Goal: Task Accomplishment & Management: Manage account settings

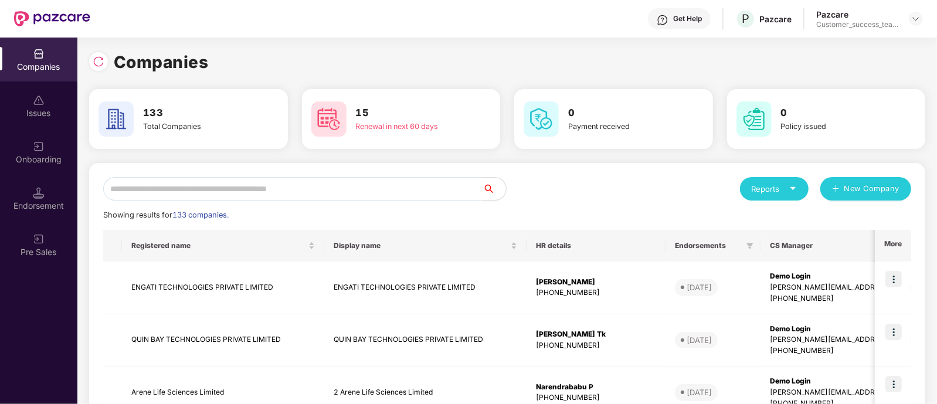
click at [349, 195] on input "text" at bounding box center [292, 188] width 379 height 23
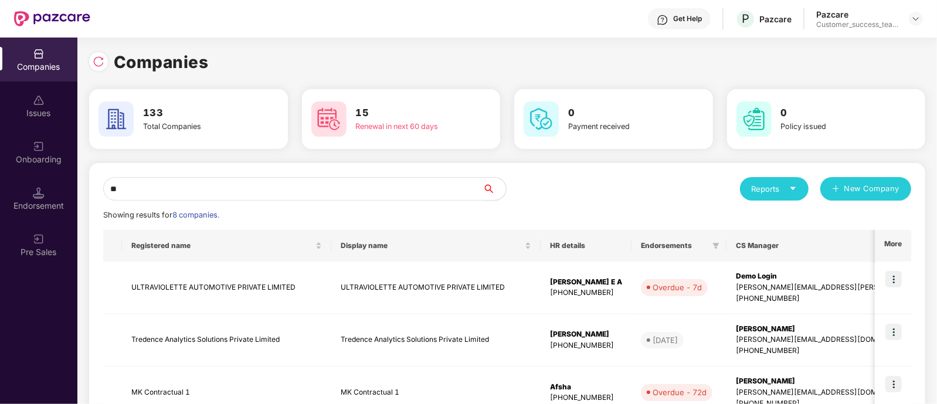
type input "*"
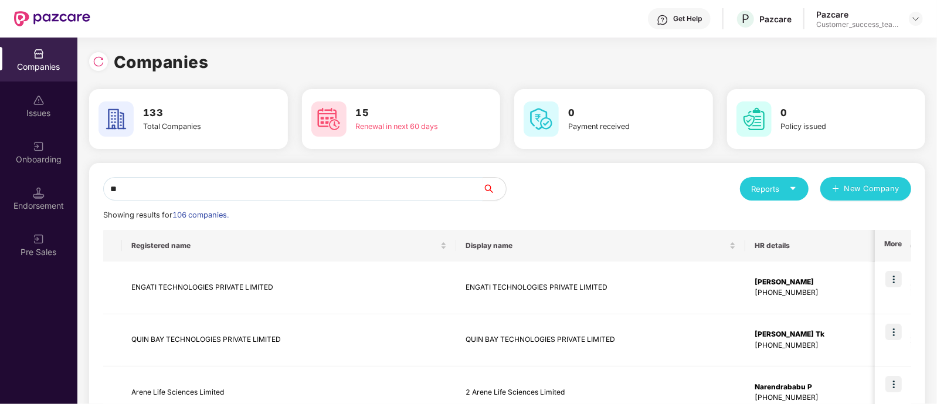
type input "*"
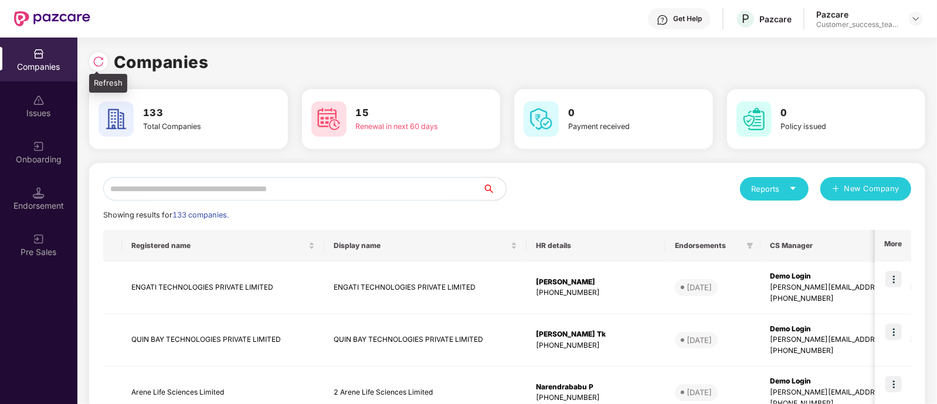
click at [94, 54] on div at bounding box center [98, 61] width 19 height 19
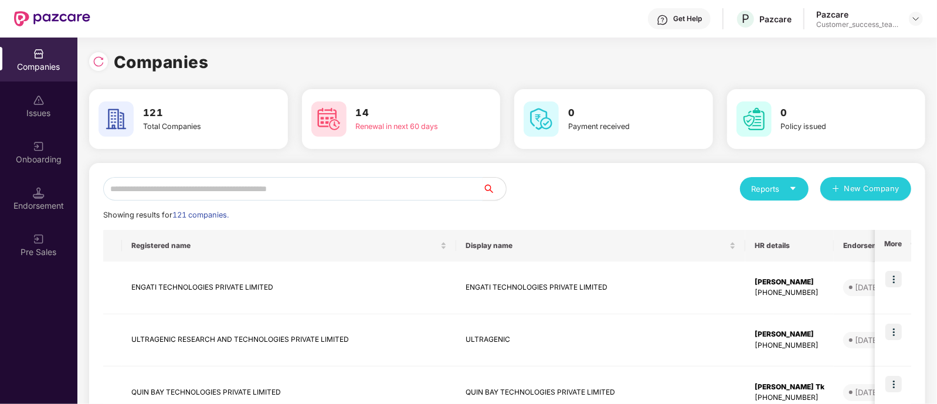
click at [211, 177] on input "text" at bounding box center [292, 188] width 379 height 23
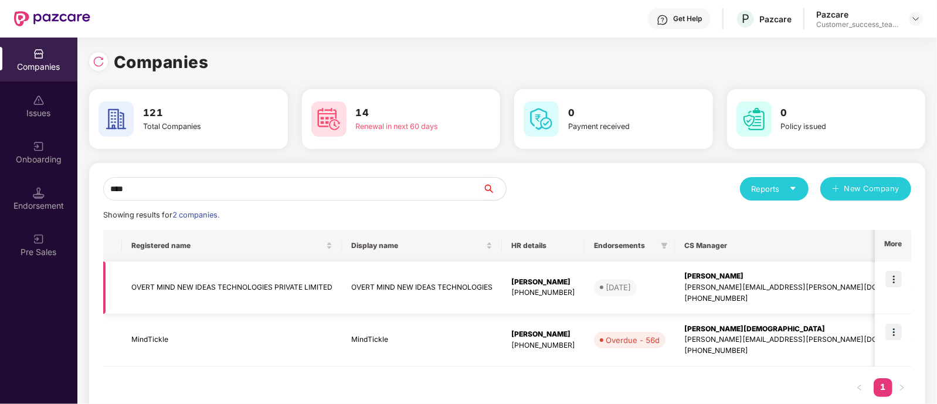
scroll to position [28, 0]
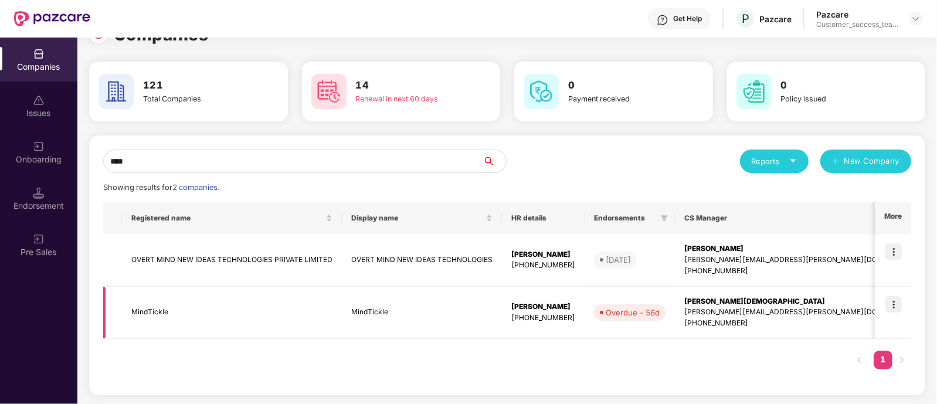
type input "****"
click at [897, 305] on img at bounding box center [893, 304] width 16 height 16
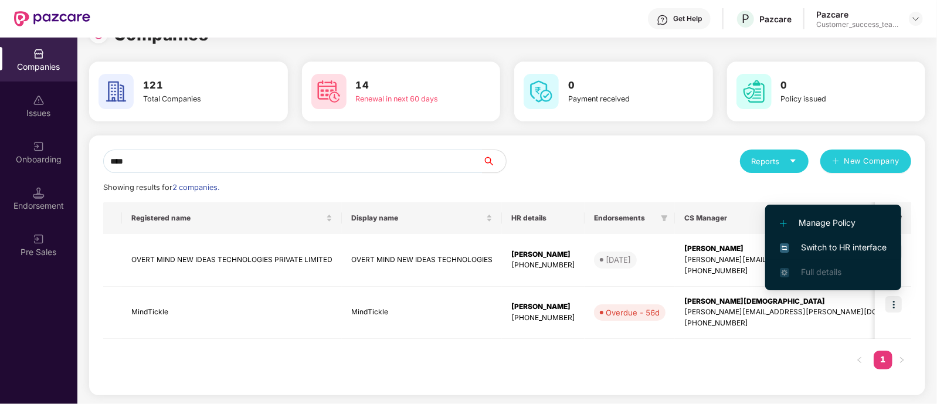
click at [848, 255] on li "Switch to HR interface" at bounding box center [833, 247] width 136 height 25
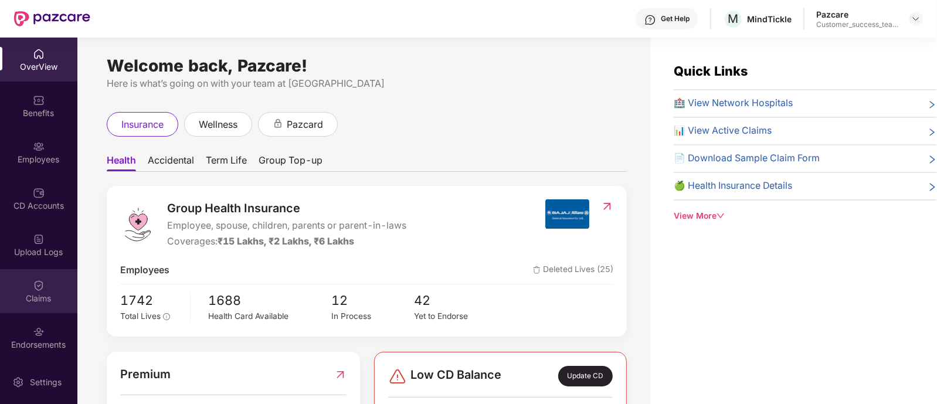
click at [44, 307] on div "Claims" at bounding box center [38, 291] width 77 height 44
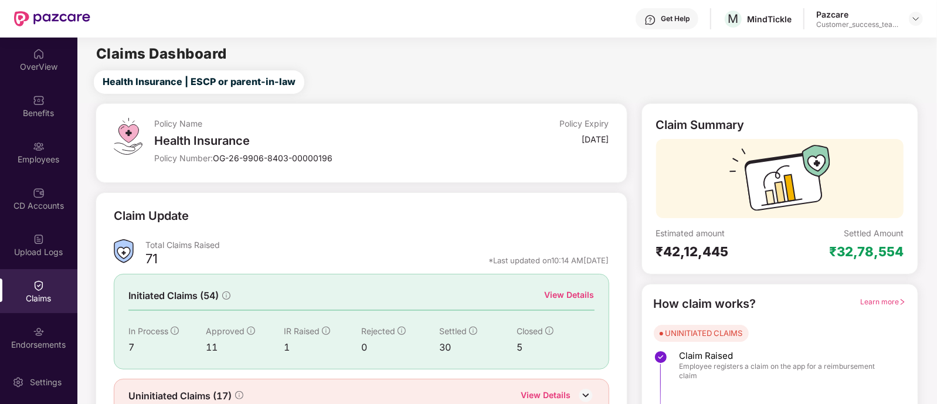
scroll to position [55, 0]
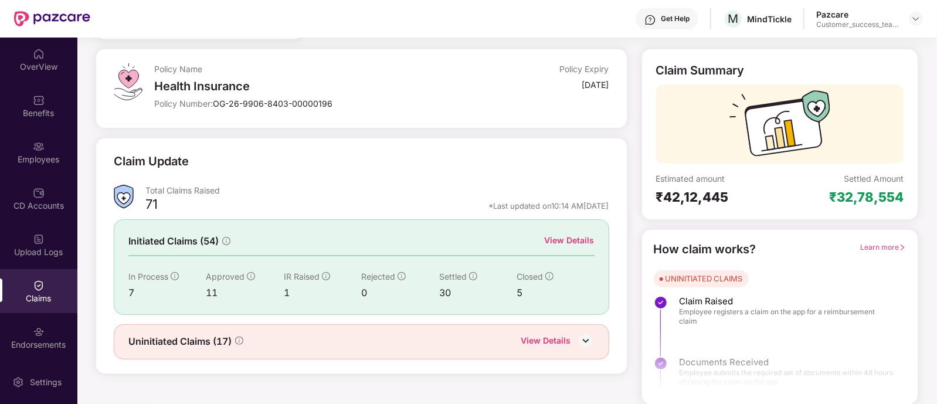
click at [567, 237] on div "View Details" at bounding box center [570, 240] width 50 height 13
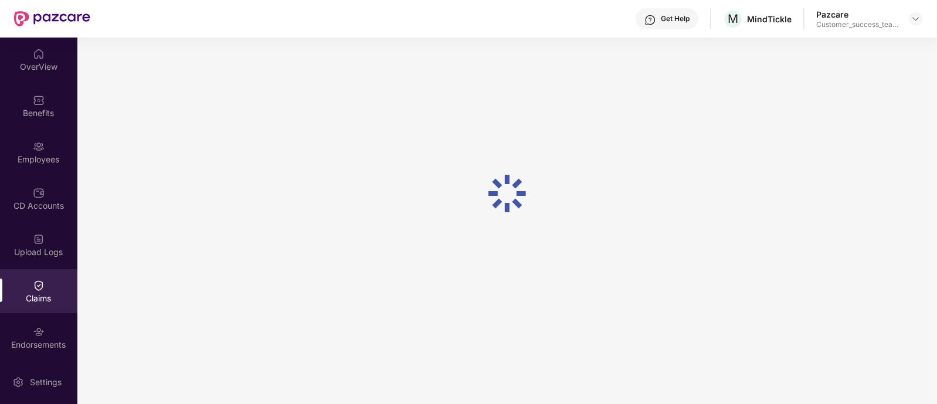
scroll to position [55, 0]
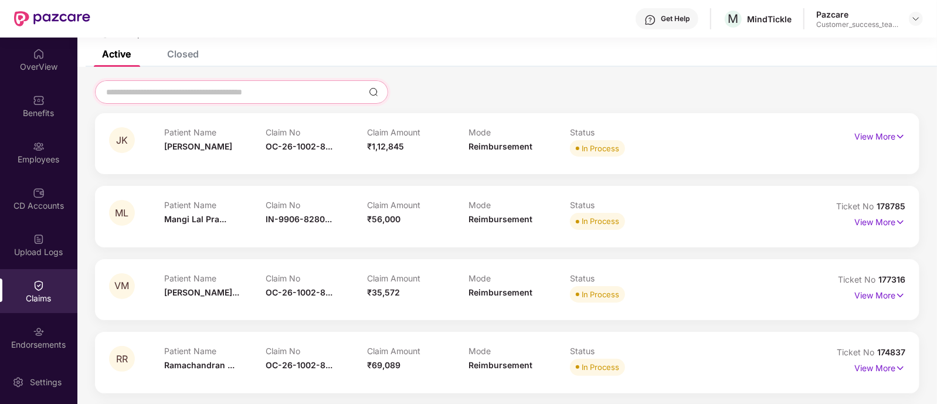
click at [206, 86] on input at bounding box center [234, 92] width 259 height 12
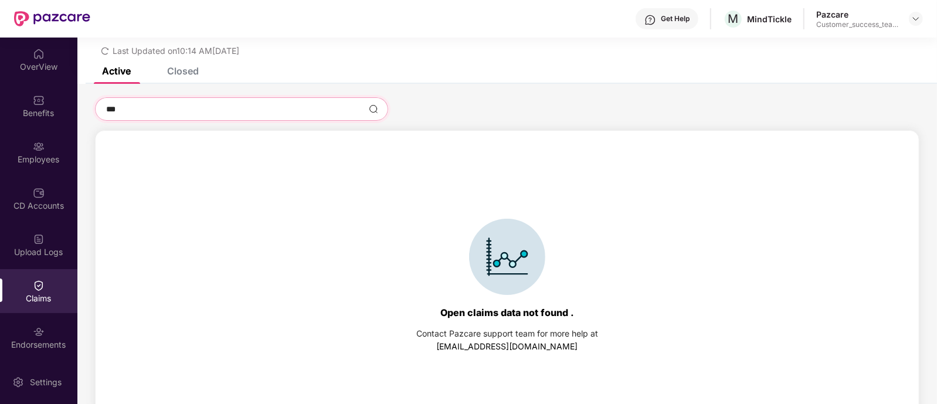
scroll to position [50, 0]
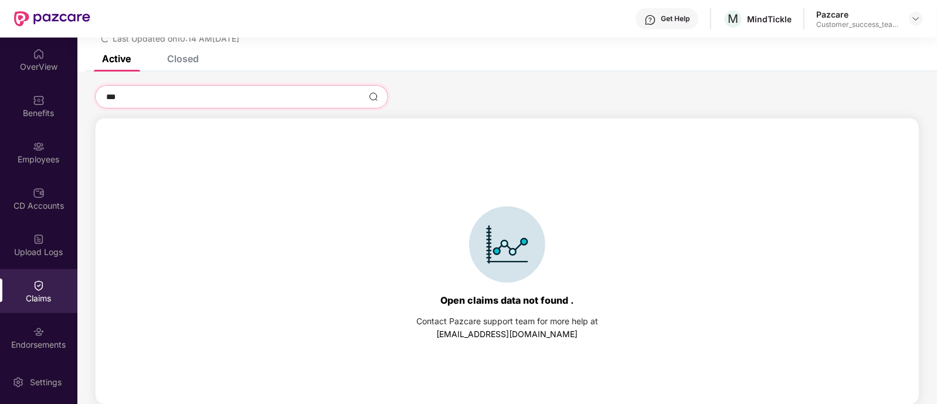
type input "***"
click at [191, 63] on div "Closed" at bounding box center [183, 59] width 32 height 12
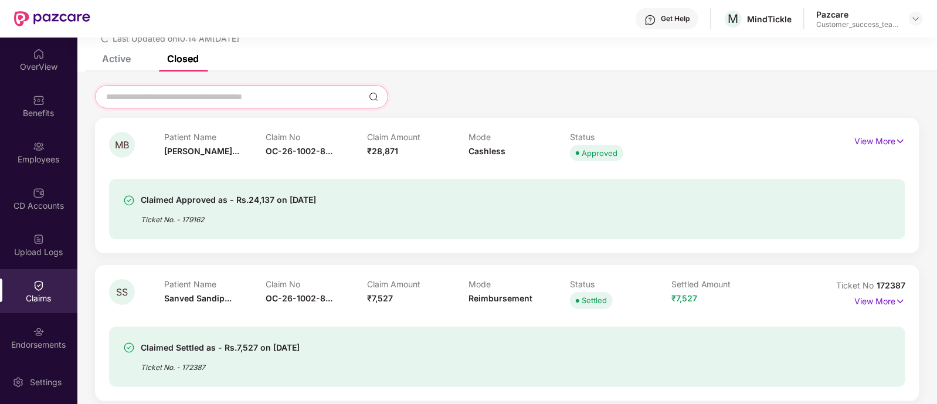
click at [206, 91] on input at bounding box center [234, 97] width 259 height 12
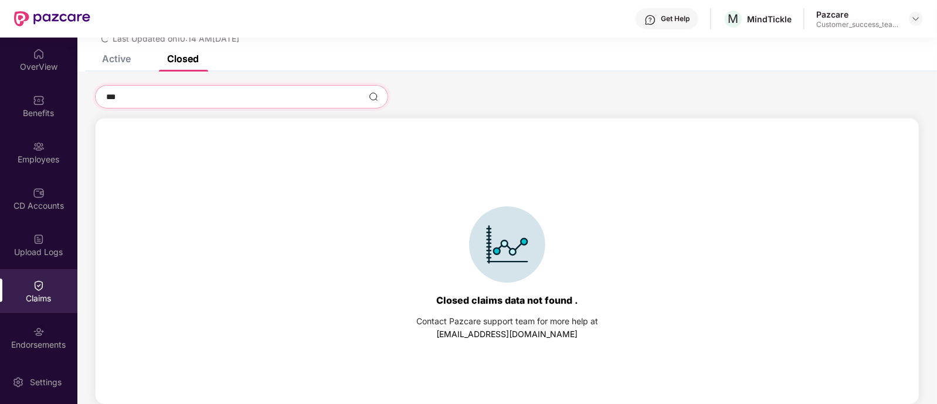
scroll to position [0, 0]
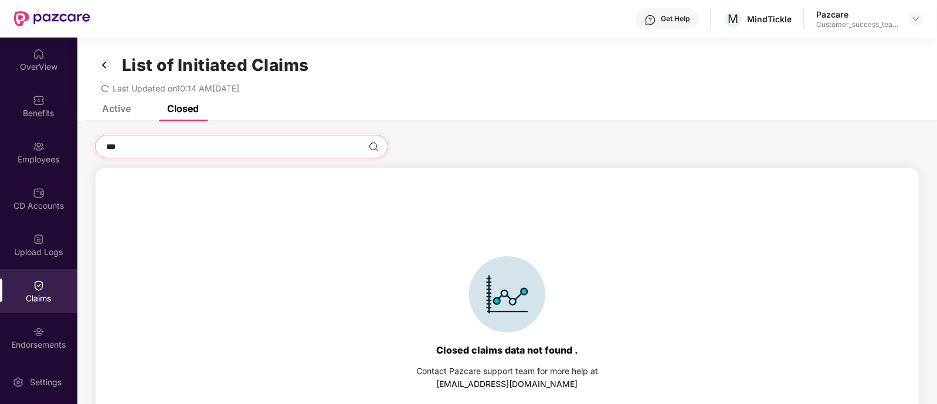
type input "***"
click at [107, 63] on img at bounding box center [104, 65] width 19 height 20
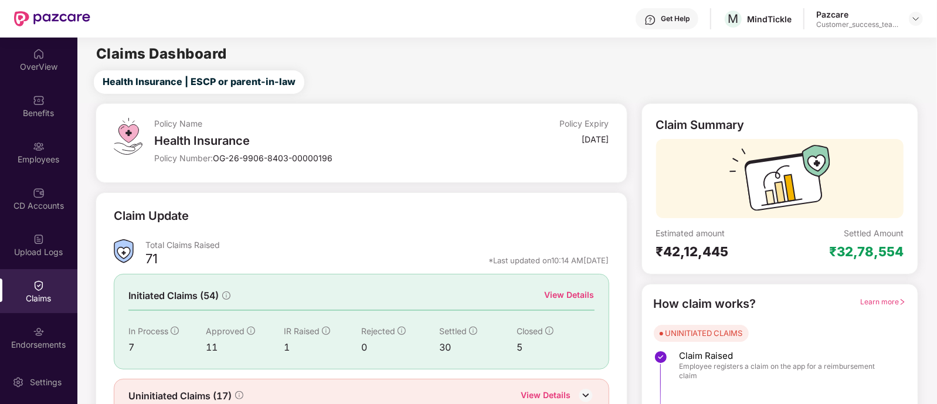
scroll to position [55, 0]
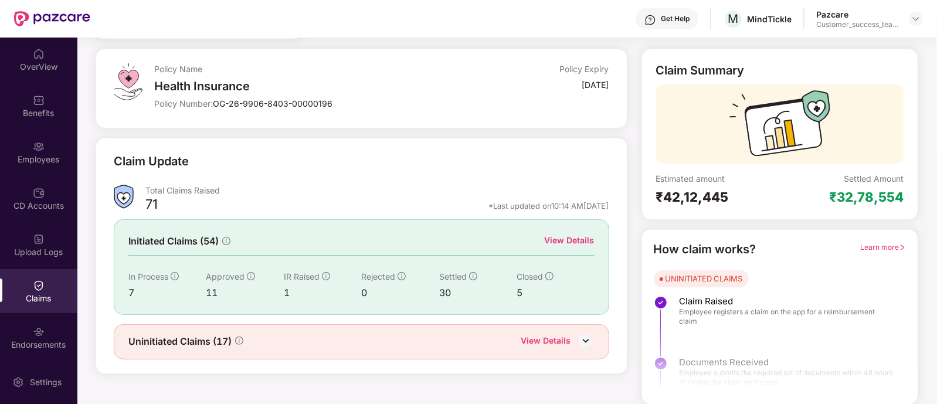
click at [551, 341] on div "View Details" at bounding box center [546, 341] width 50 height 15
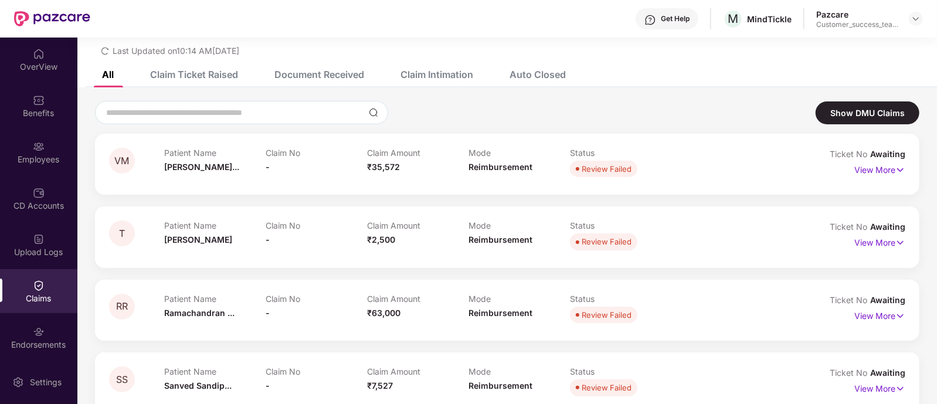
scroll to position [55, 0]
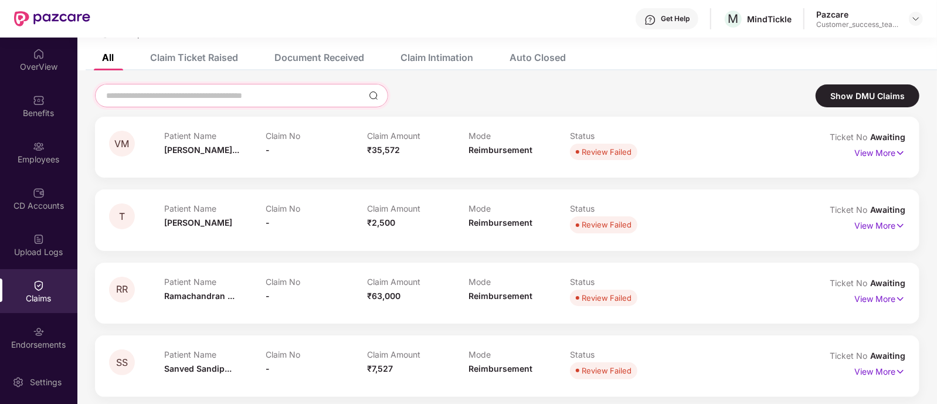
click at [239, 96] on input at bounding box center [234, 96] width 259 height 12
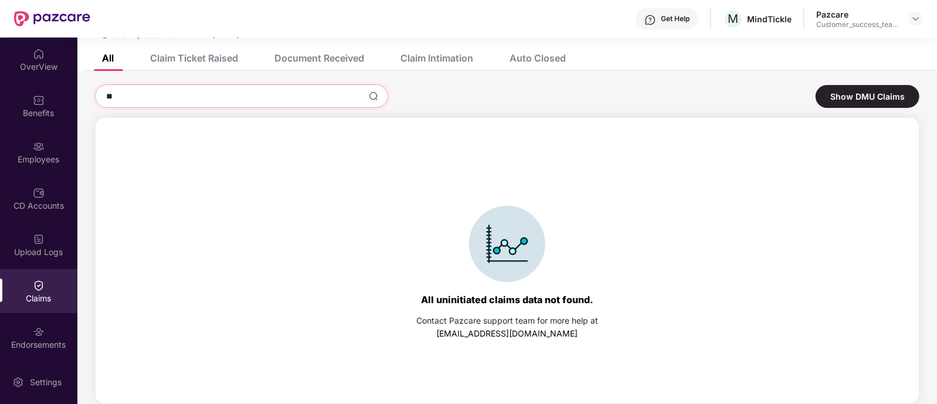
type input "*"
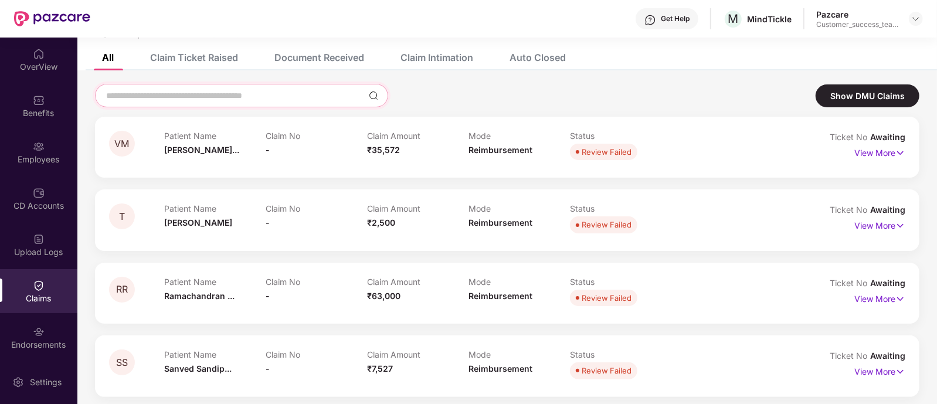
scroll to position [0, 0]
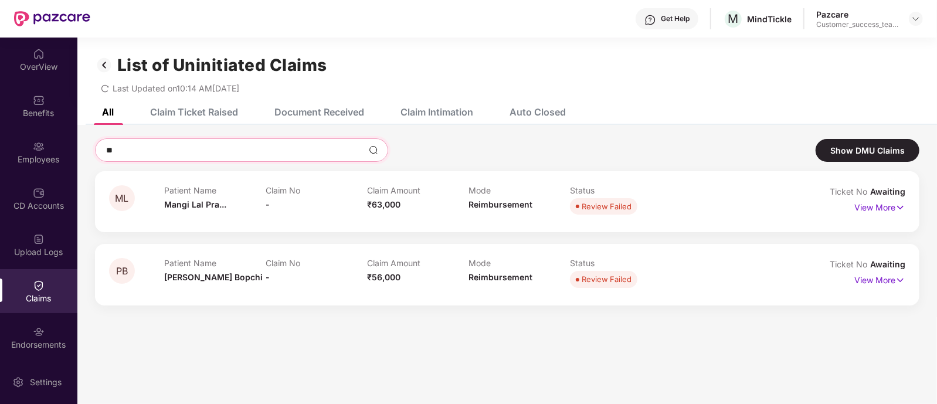
type input "*"
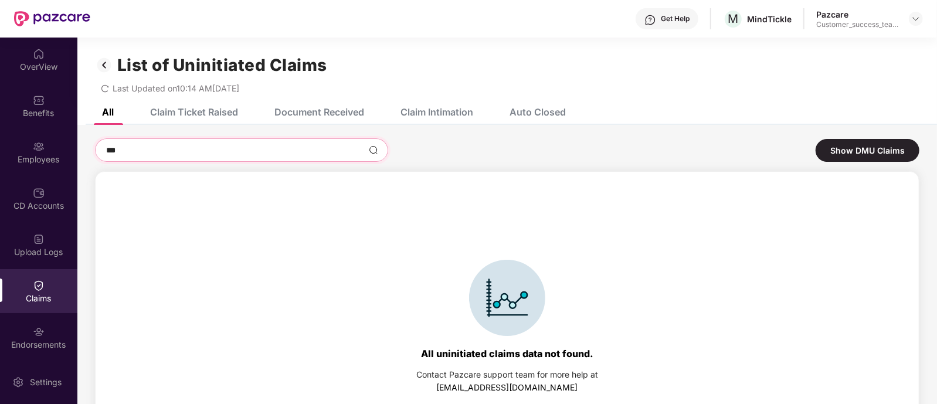
type input "***"
click at [201, 118] on div "Claim Ticket Raised" at bounding box center [185, 112] width 106 height 26
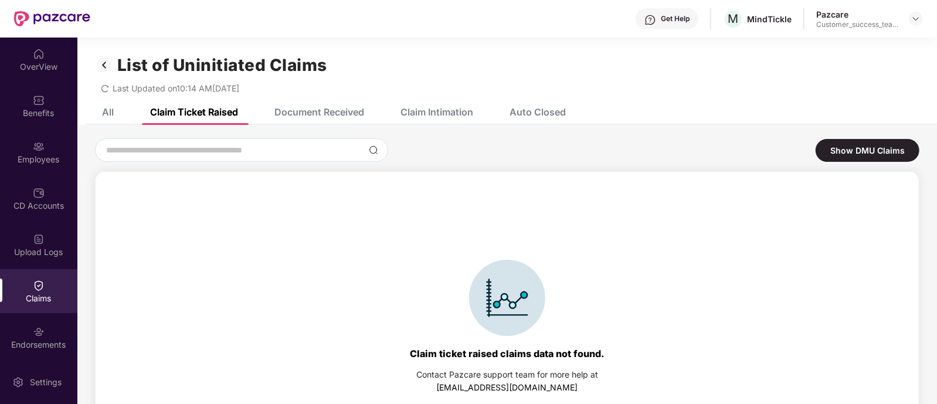
click at [106, 64] on img at bounding box center [104, 65] width 19 height 20
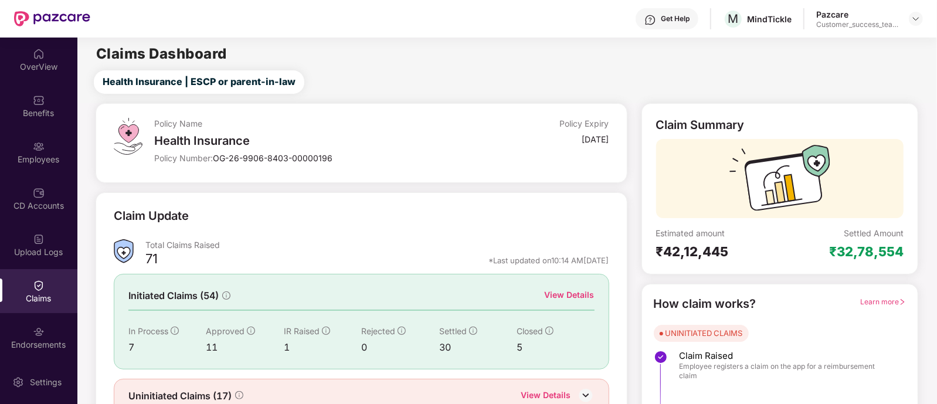
click at [574, 293] on div "View Details" at bounding box center [570, 294] width 50 height 13
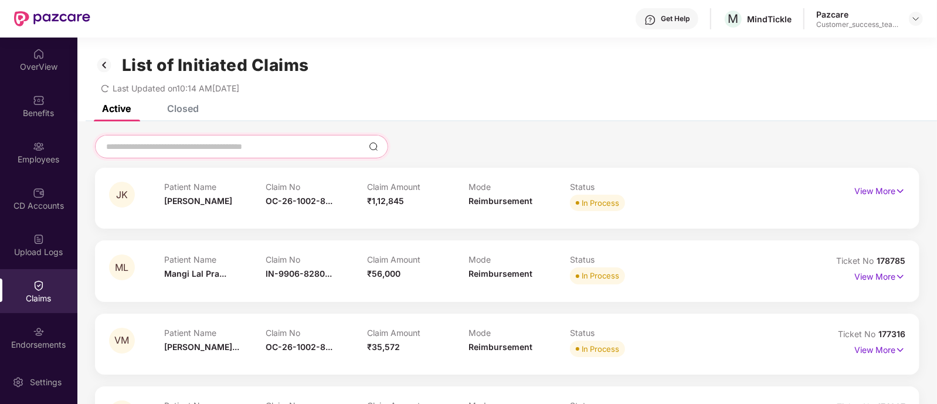
click at [226, 141] on input at bounding box center [234, 147] width 259 height 12
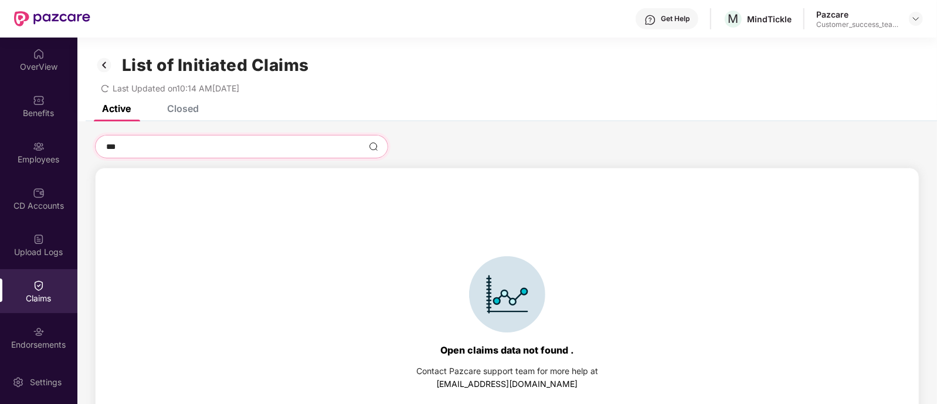
type input "***"
click at [193, 111] on div "Closed" at bounding box center [183, 109] width 32 height 12
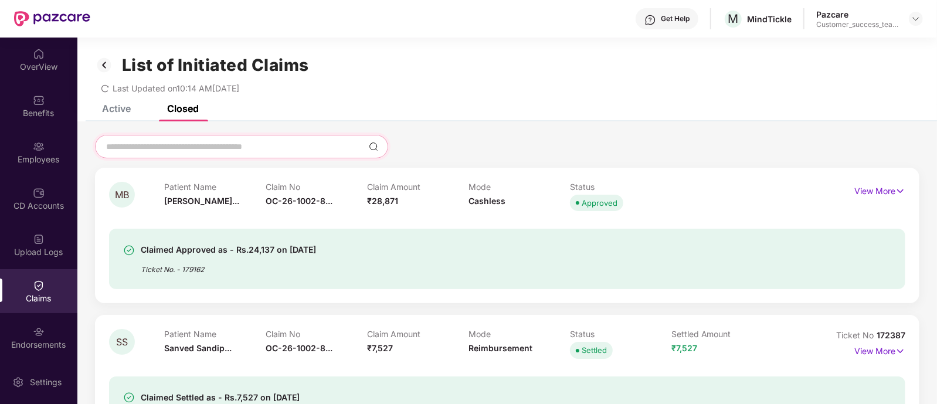
click at [220, 152] on input at bounding box center [234, 147] width 259 height 12
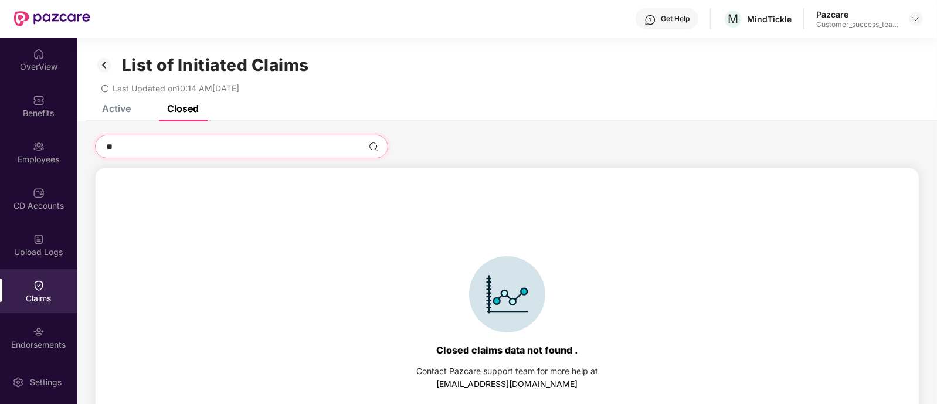
type input "*"
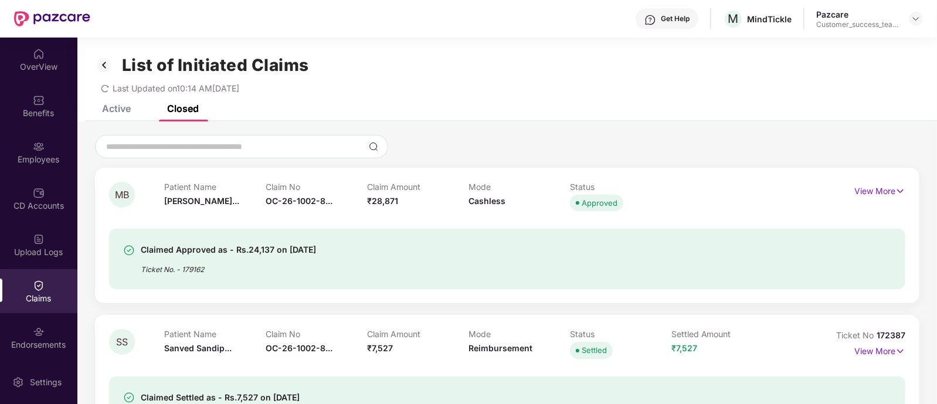
click at [103, 63] on img at bounding box center [104, 65] width 19 height 20
